Goal: Task Accomplishment & Management: Complete application form

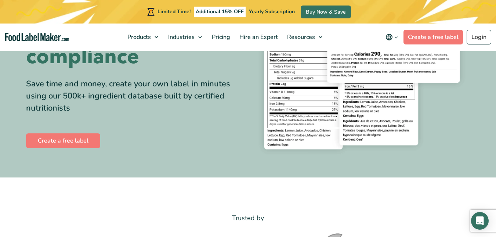
scroll to position [108, 0]
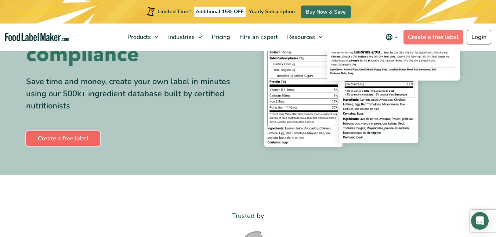
click at [45, 141] on link "Create a free label" at bounding box center [63, 138] width 74 height 15
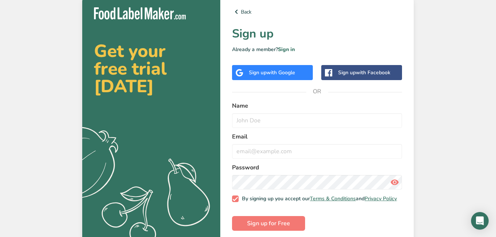
click at [259, 71] on div "Sign up with Google" at bounding box center [272, 73] width 46 height 8
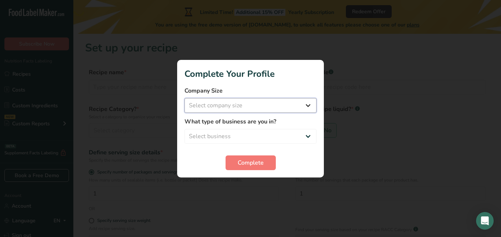
click at [303, 102] on select "Select company size Fewer than 10 Employees 10 to 50 Employees 51 to 500 Employ…" at bounding box center [251, 105] width 132 height 15
select select "1"
click at [185, 98] on select "Select company size Fewer than 10 Employees 10 to 50 Employees 51 to 500 Employ…" at bounding box center [251, 105] width 132 height 15
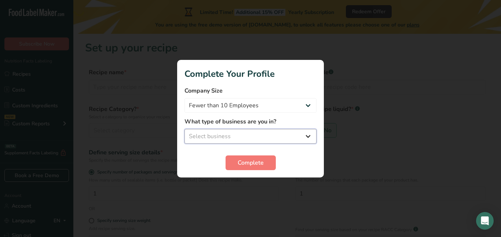
click at [254, 139] on select "Select business Packaged Food Manufacturer Restaurant & Cafe Bakery Meal Plans …" at bounding box center [251, 136] width 132 height 15
select select "3"
click at [185, 129] on select "Select business Packaged Food Manufacturer Restaurant & Cafe Bakery Meal Plans …" at bounding box center [251, 136] width 132 height 15
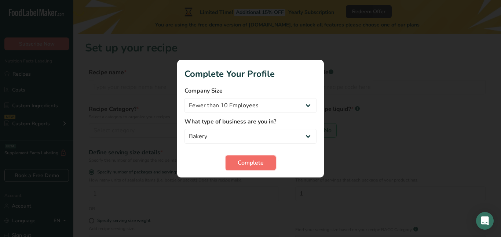
click at [243, 161] on span "Complete" at bounding box center [251, 162] width 26 height 9
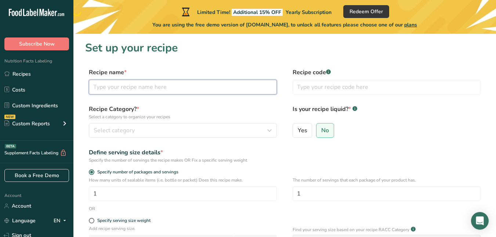
click at [171, 90] on input "text" at bounding box center [183, 87] width 188 height 15
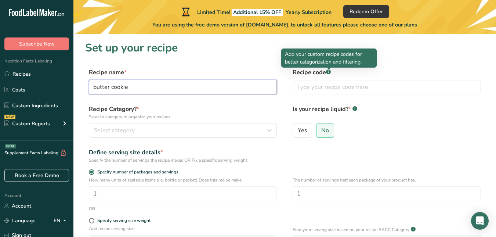
type input "butter cookie"
click at [330, 72] on rect at bounding box center [328, 71] width 5 height 5
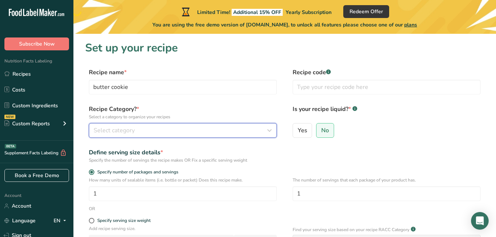
click at [132, 131] on span "Select category" at bounding box center [114, 130] width 41 height 9
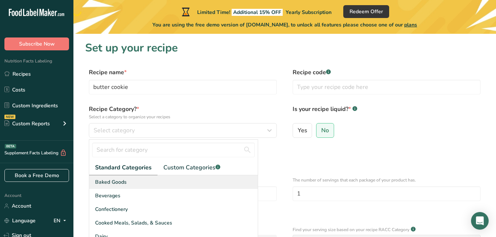
click at [114, 181] on span "Baked Goods" at bounding box center [111, 182] width 32 height 8
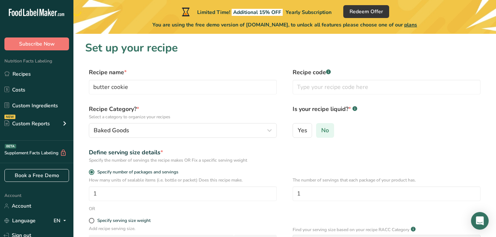
click at [325, 131] on span "No" at bounding box center [325, 130] width 8 height 7
click at [321, 131] on input "No" at bounding box center [318, 130] width 5 height 5
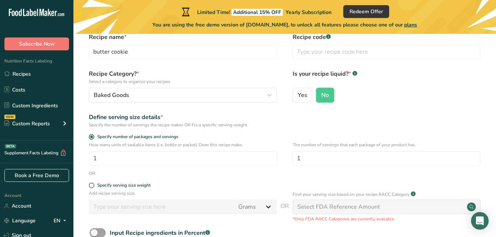
scroll to position [35, 0]
